Goal: Information Seeking & Learning: Learn about a topic

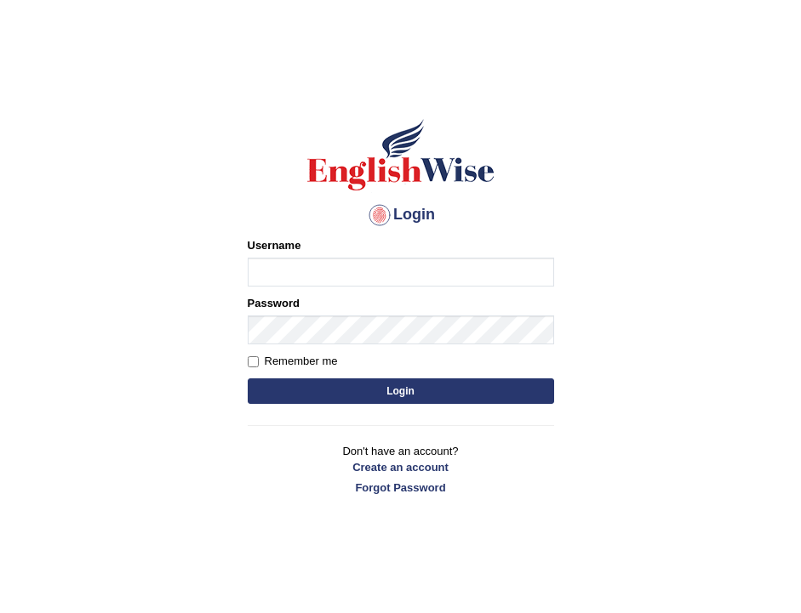
type input "[DEMOGRAPHIC_DATA]"
click at [446, 389] on button "Login" at bounding box center [401, 392] width 306 height 26
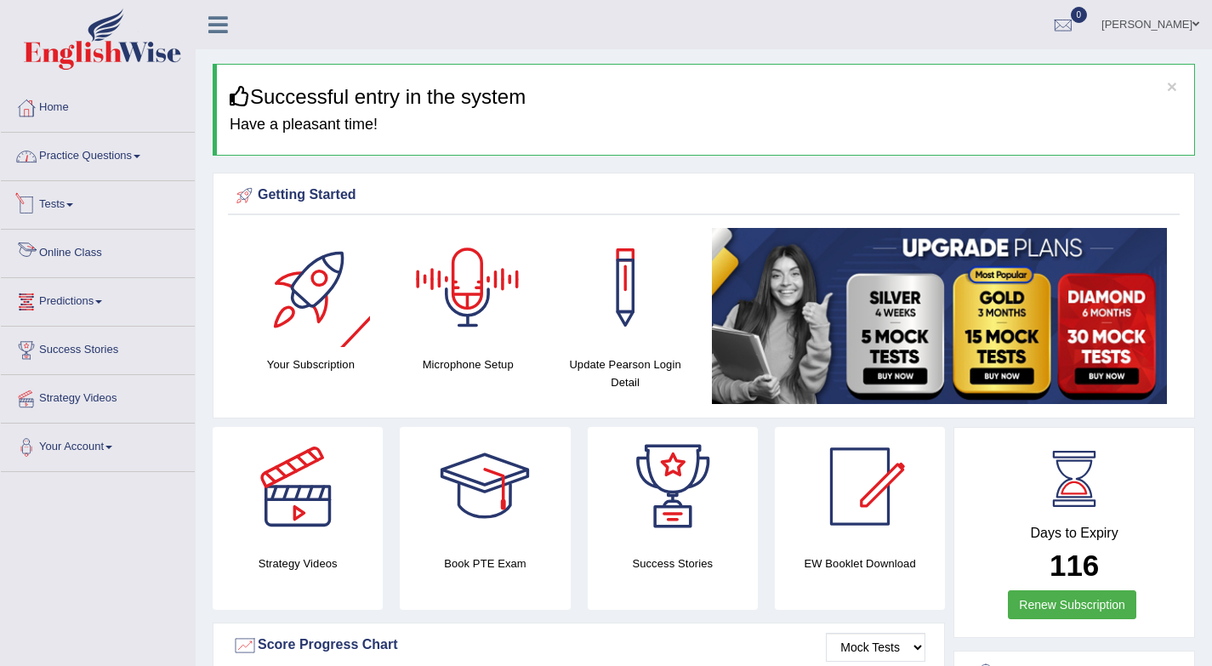
click at [99, 160] on link "Practice Questions" at bounding box center [98, 154] width 194 height 43
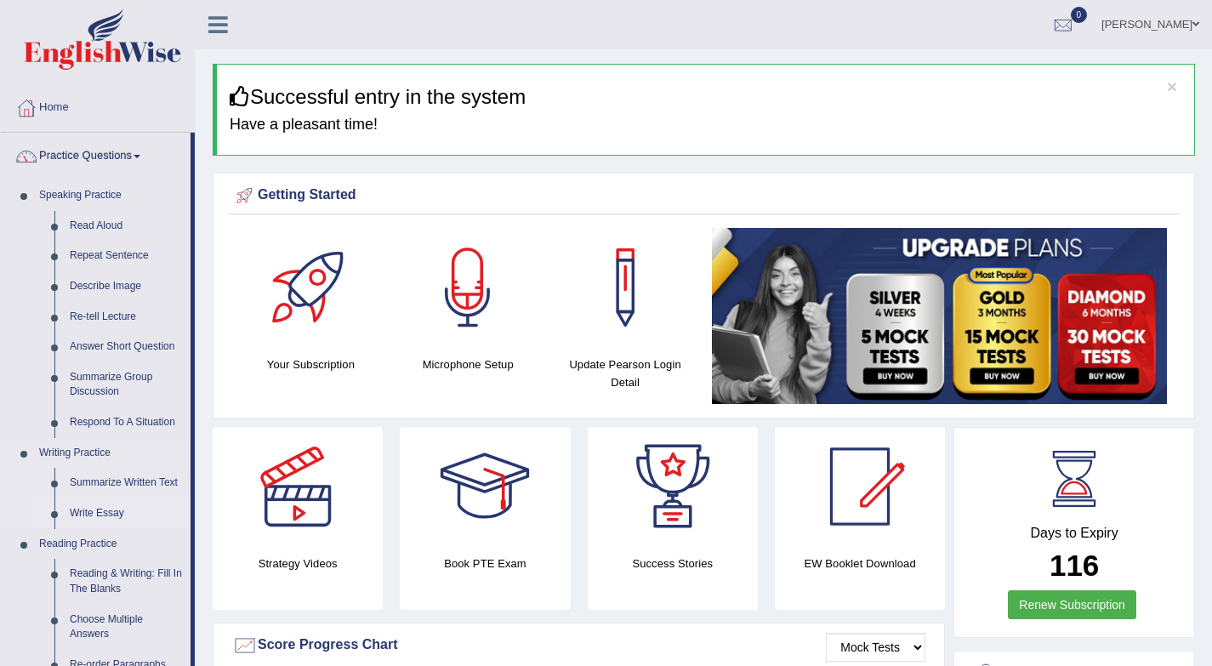
click at [110, 508] on link "Write Essay" at bounding box center [126, 514] width 128 height 31
